Goal: Transaction & Acquisition: Purchase product/service

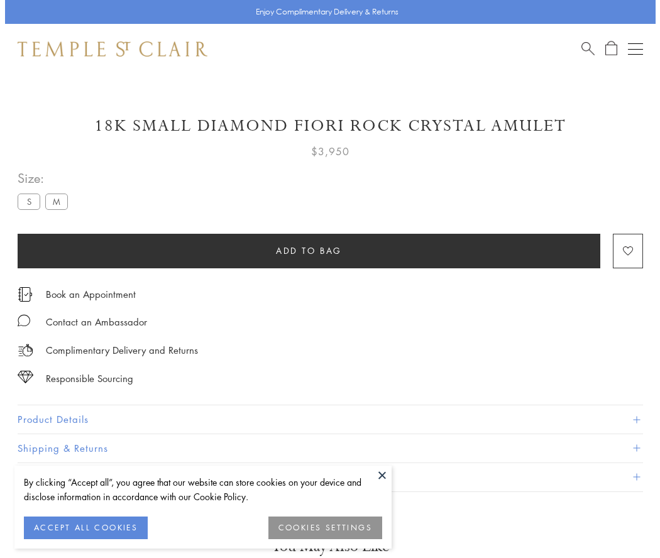
scroll to position [30, 0]
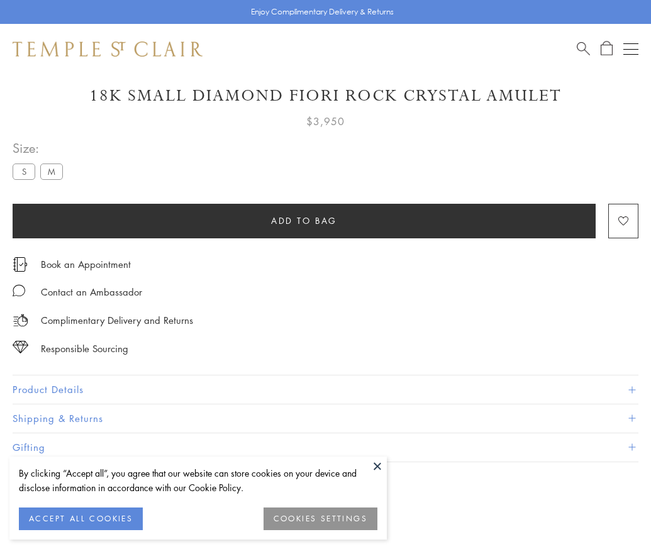
click at [304, 220] on span "Add to bag" at bounding box center [304, 221] width 66 height 14
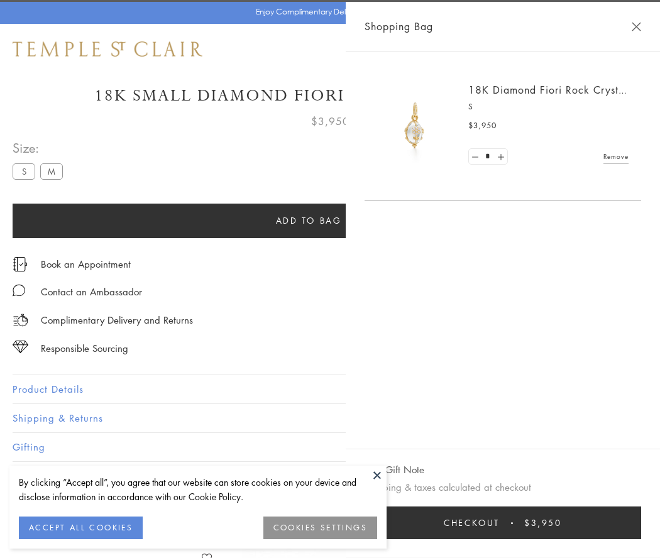
click at [519, 523] on button "Checkout $3,950" at bounding box center [503, 523] width 277 height 33
